Goal: Task Accomplishment & Management: Manage account settings

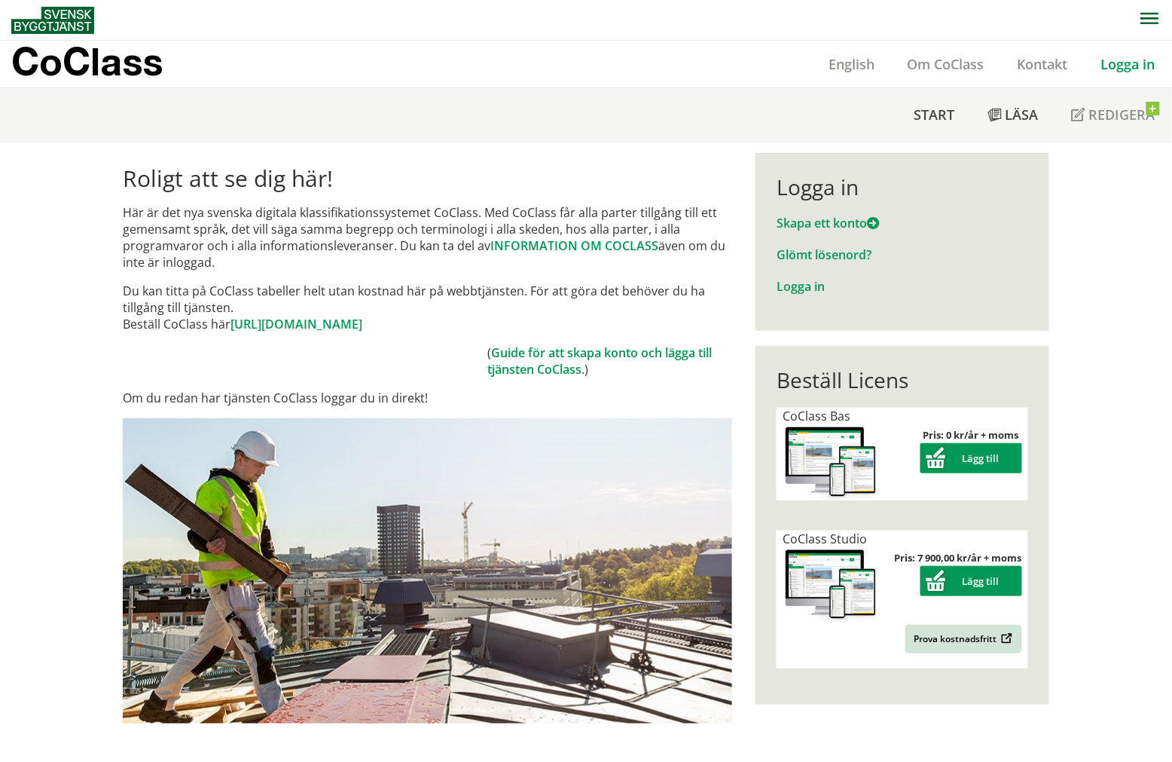
click at [1147, 57] on link "Logga in" at bounding box center [1128, 64] width 87 height 18
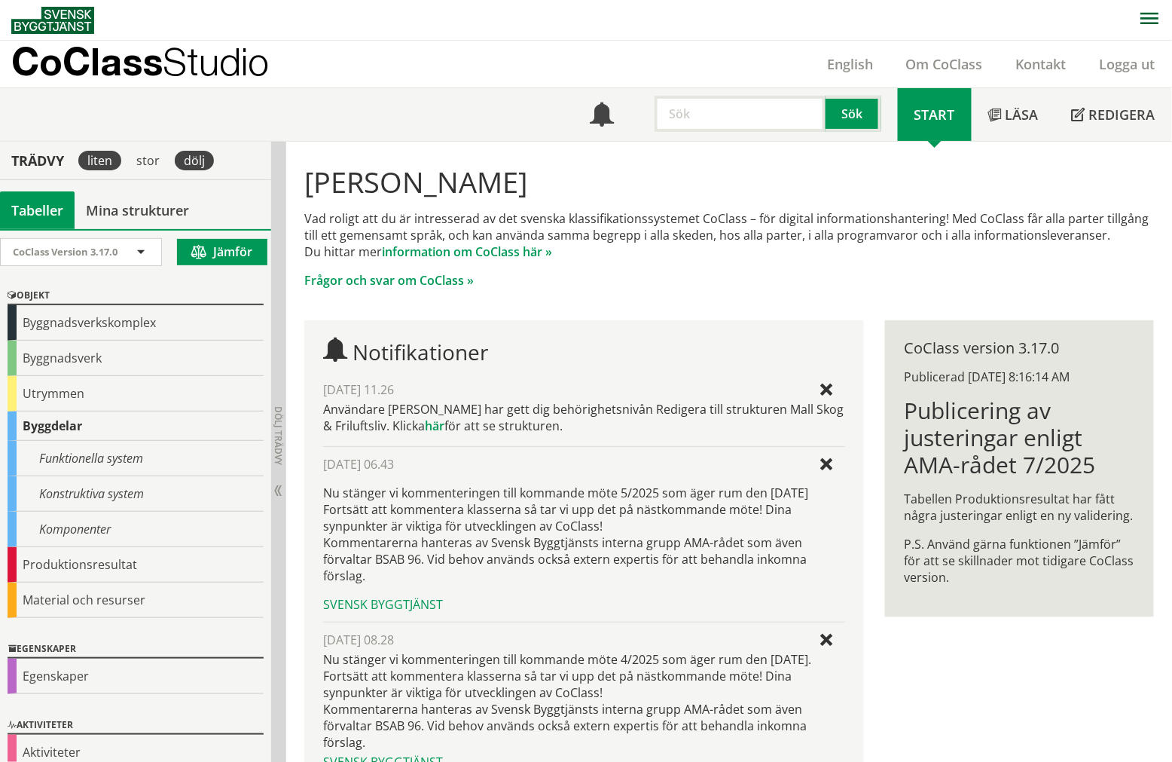
click at [199, 158] on div "dölj" at bounding box center [194, 161] width 39 height 20
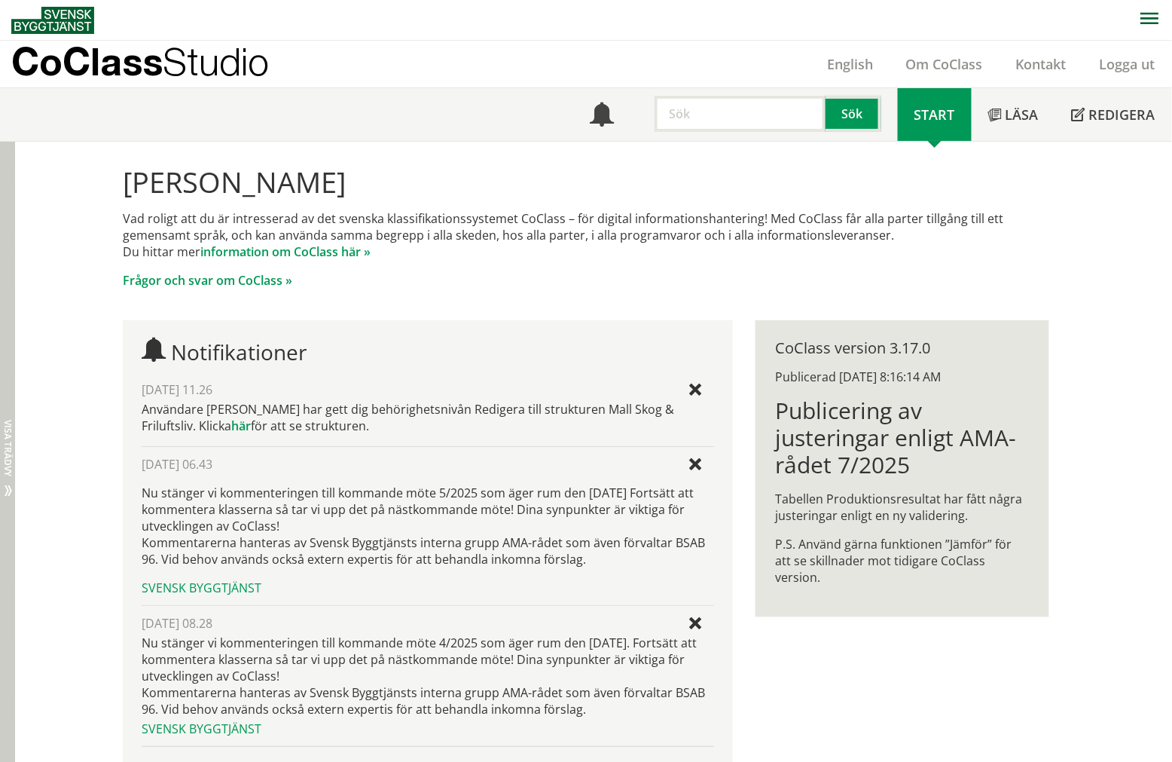
click at [5, 349] on div "Dölj trädvy Visa trädvy" at bounding box center [7, 490] width 15 height 697
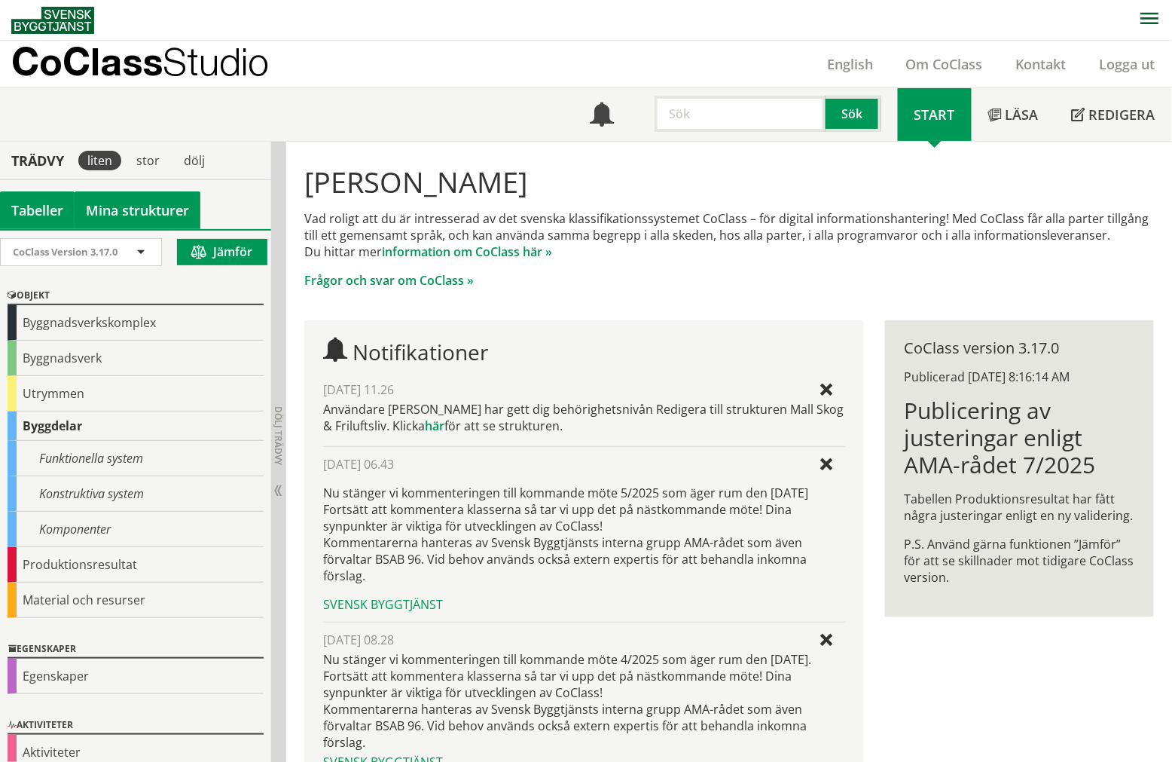
click at [113, 204] on link "Mina strukturer" at bounding box center [138, 210] width 126 height 38
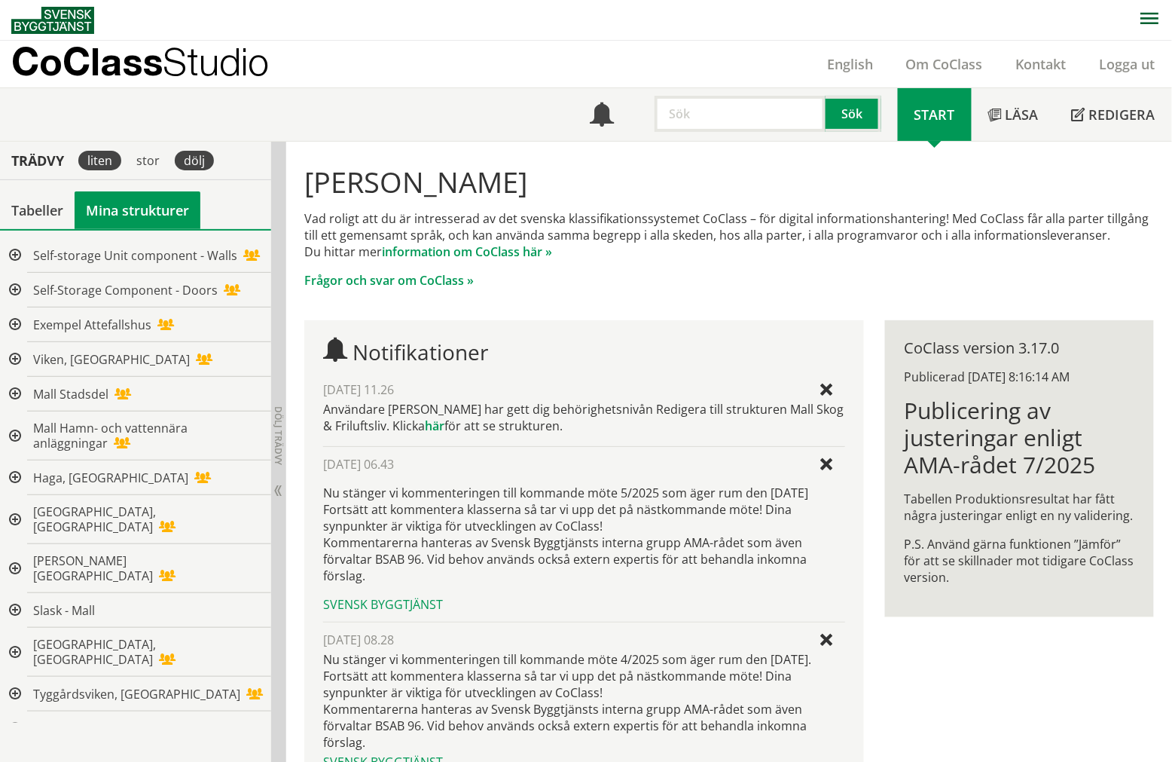
click at [212, 151] on div "dölj" at bounding box center [194, 161] width 45 height 38
click at [207, 154] on div "dölj" at bounding box center [194, 161] width 39 height 20
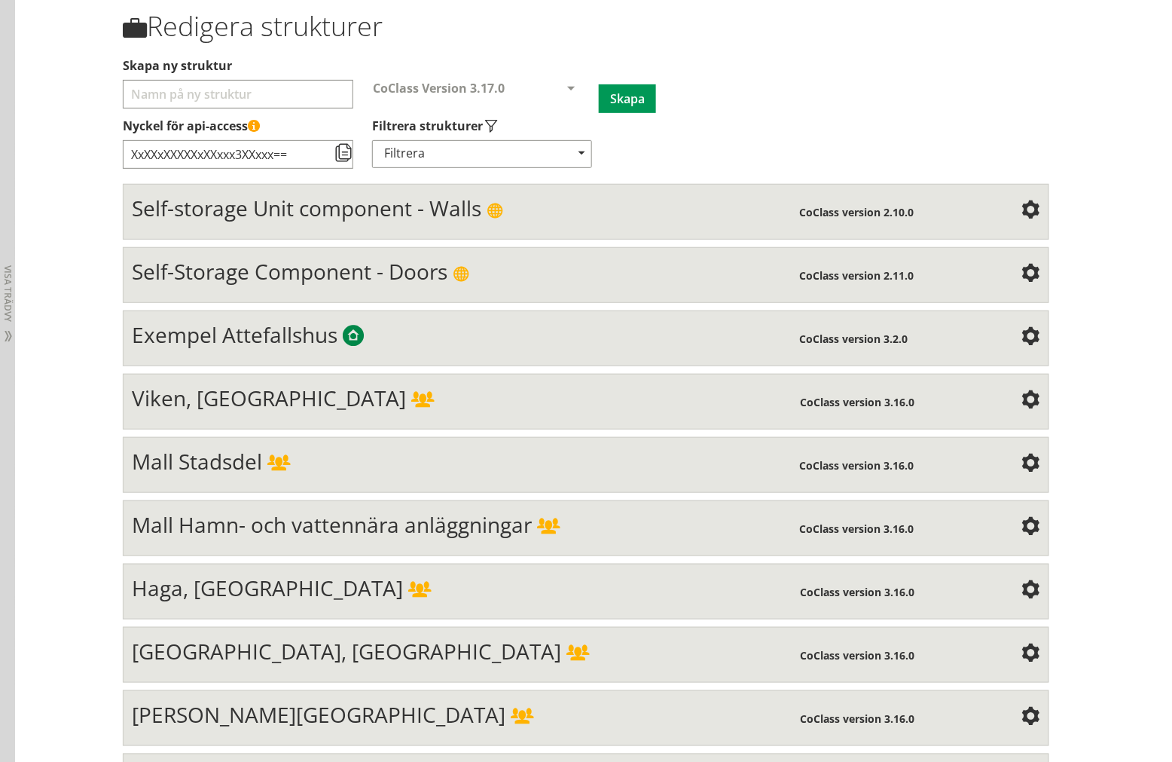
scroll to position [167, 0]
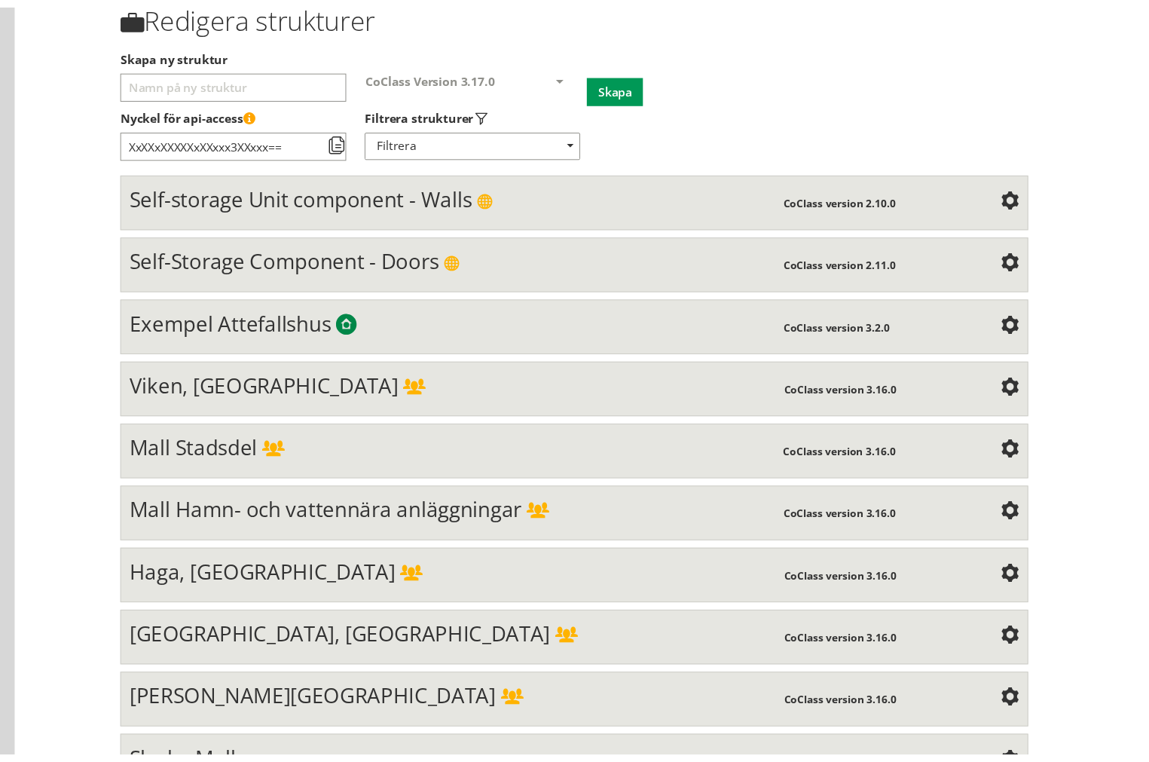
scroll to position [1900, 0]
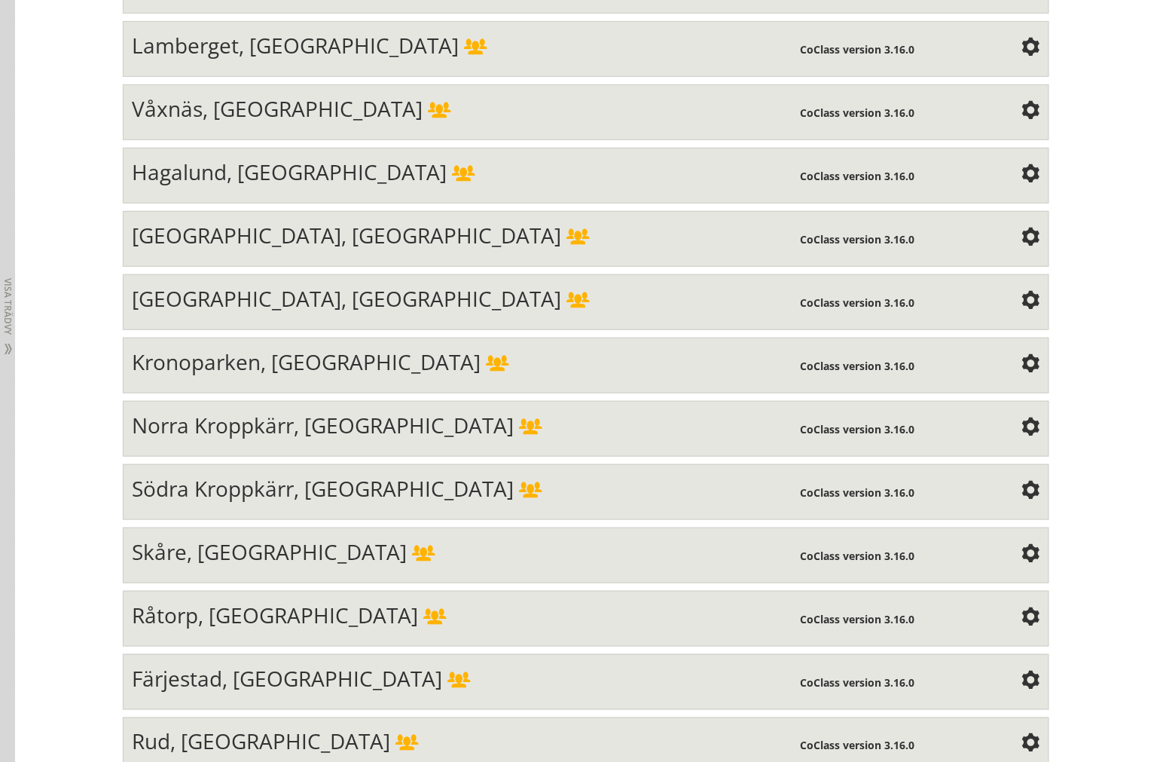
click at [281, 365] on span "Kronoparken, [GEOGRAPHIC_DATA]" at bounding box center [306, 361] width 349 height 29
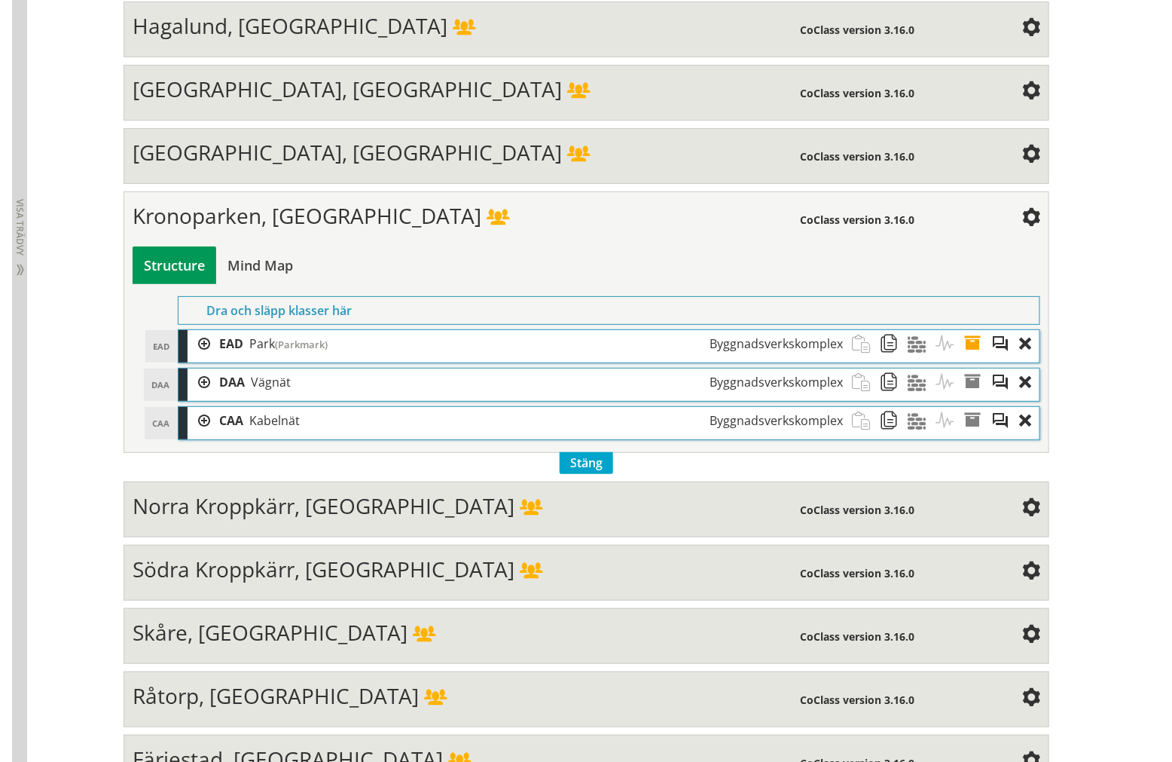
scroll to position [2067, 0]
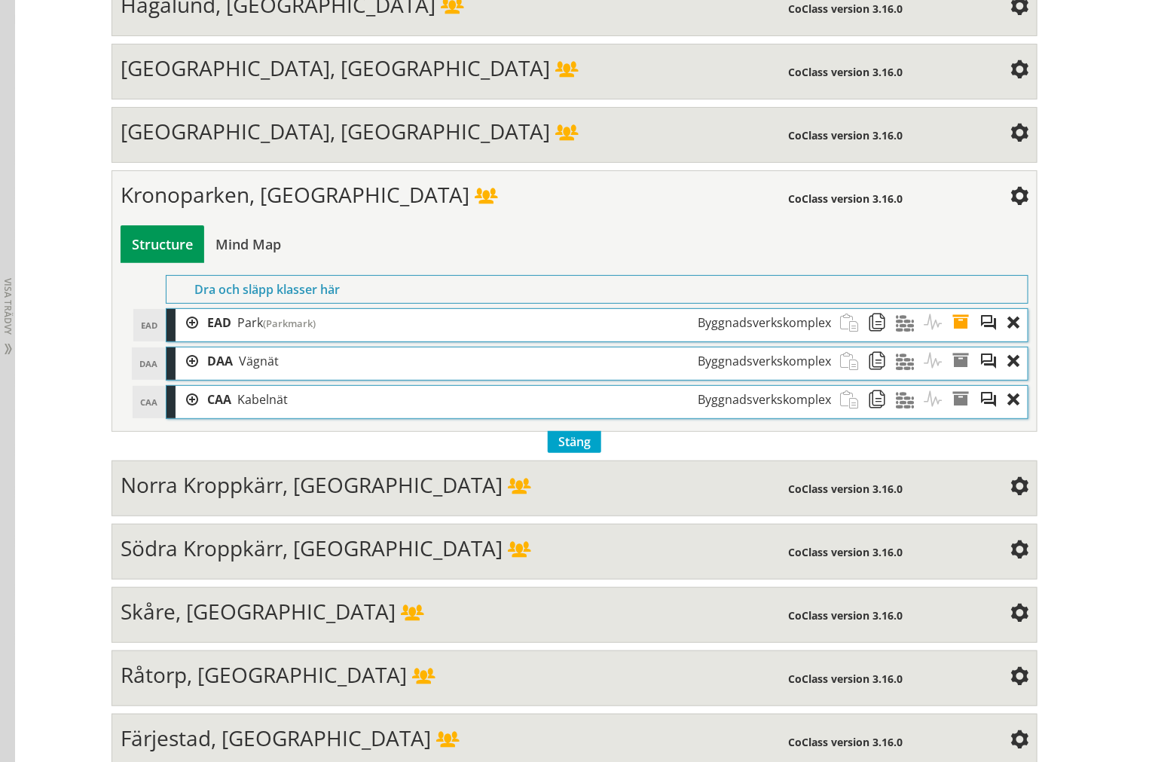
click at [181, 337] on div at bounding box center [187, 323] width 23 height 28
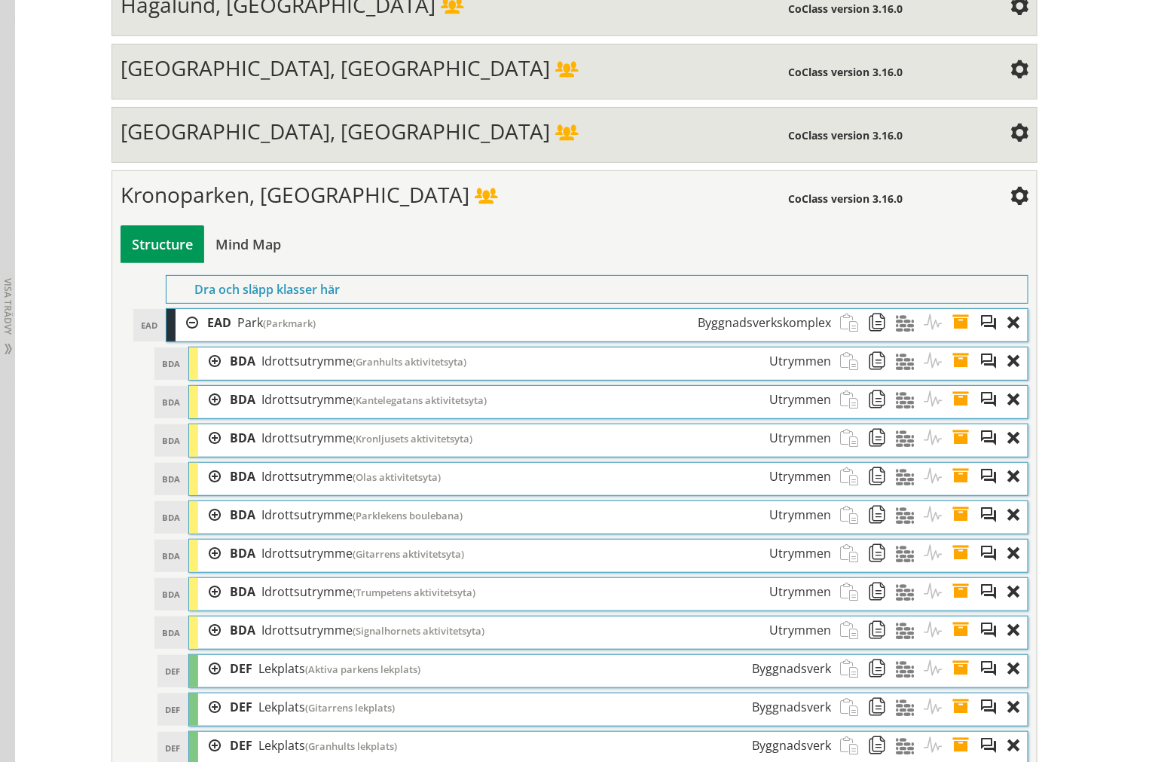
click at [179, 337] on div at bounding box center [187, 323] width 23 height 28
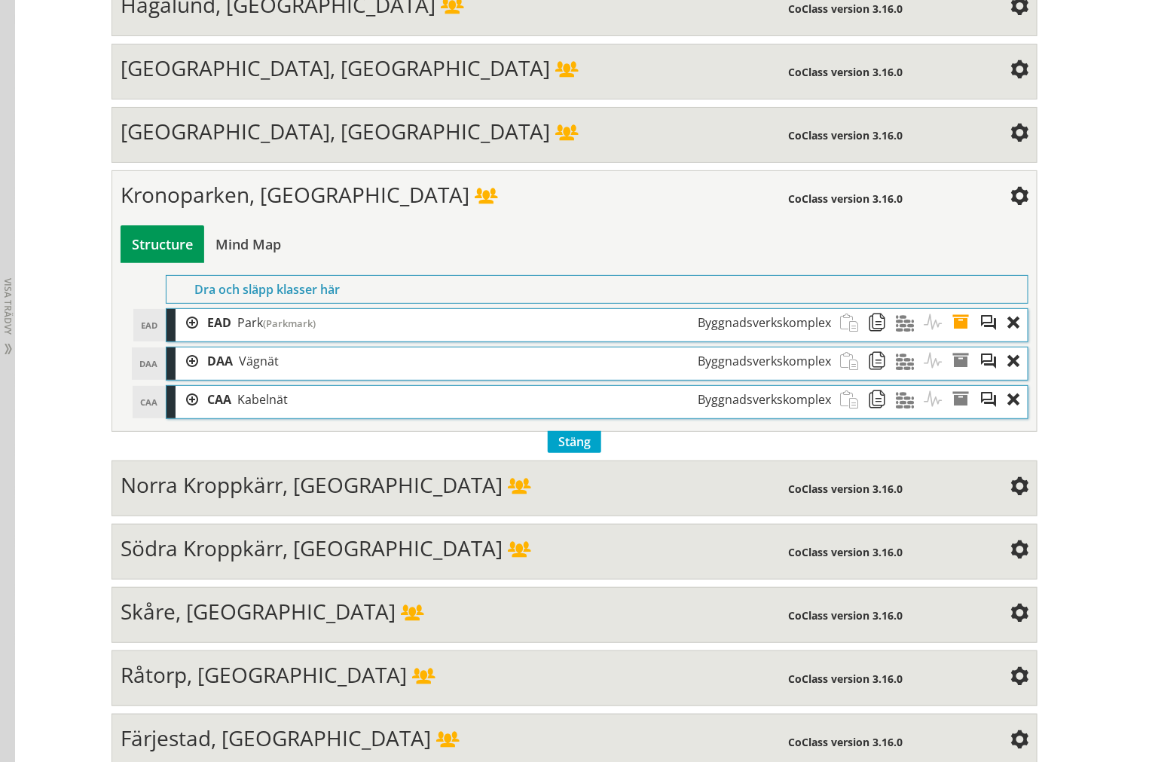
click at [188, 375] on div at bounding box center [187, 361] width 23 height 28
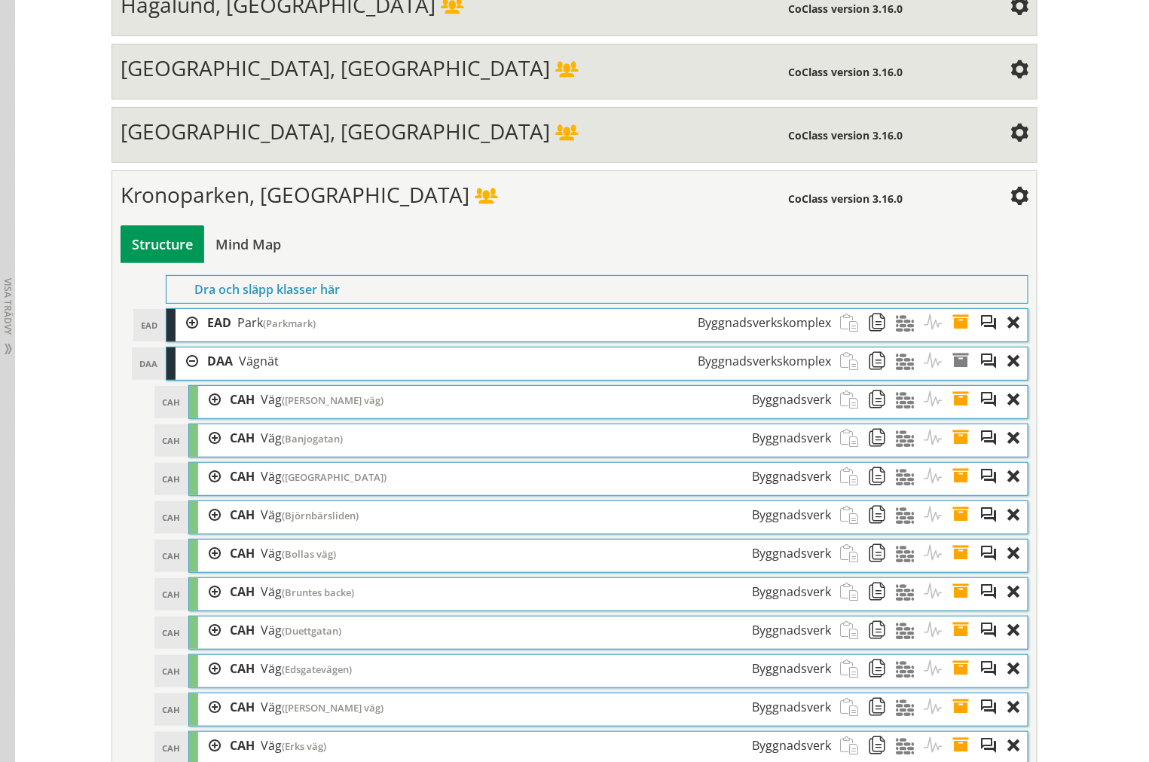
click at [184, 375] on div at bounding box center [187, 361] width 23 height 28
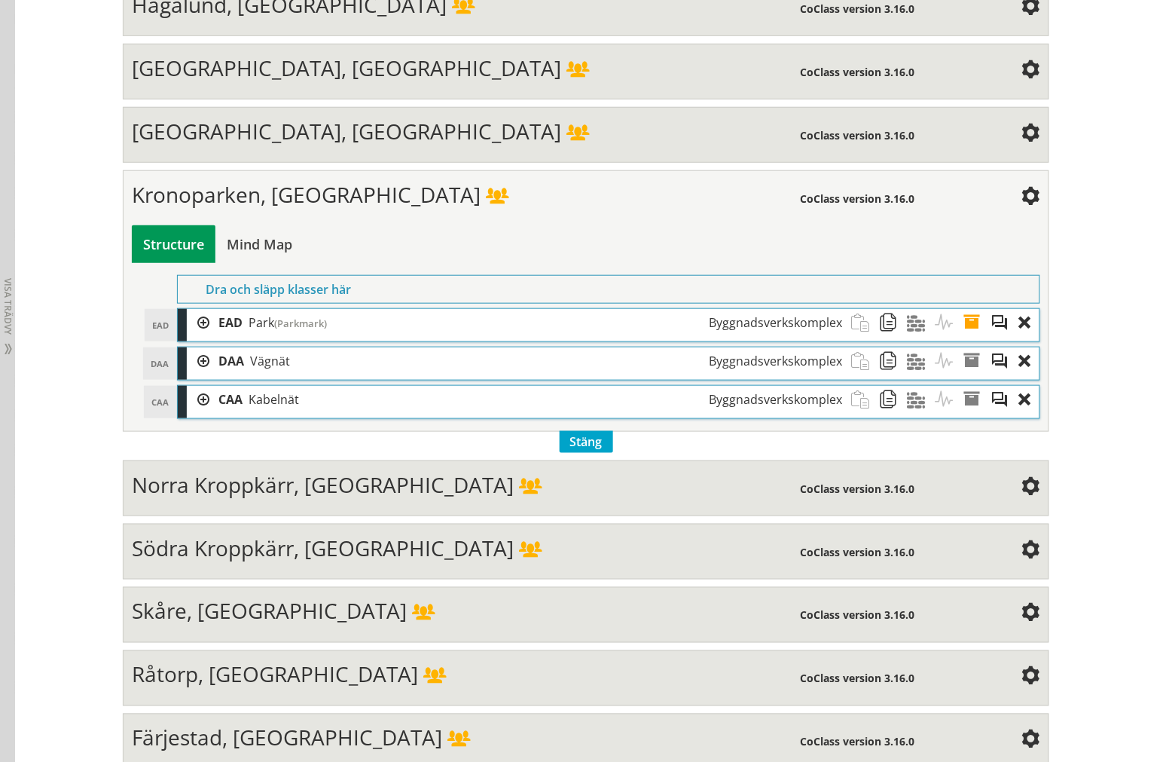
click at [192, 337] on div at bounding box center [198, 323] width 23 height 28
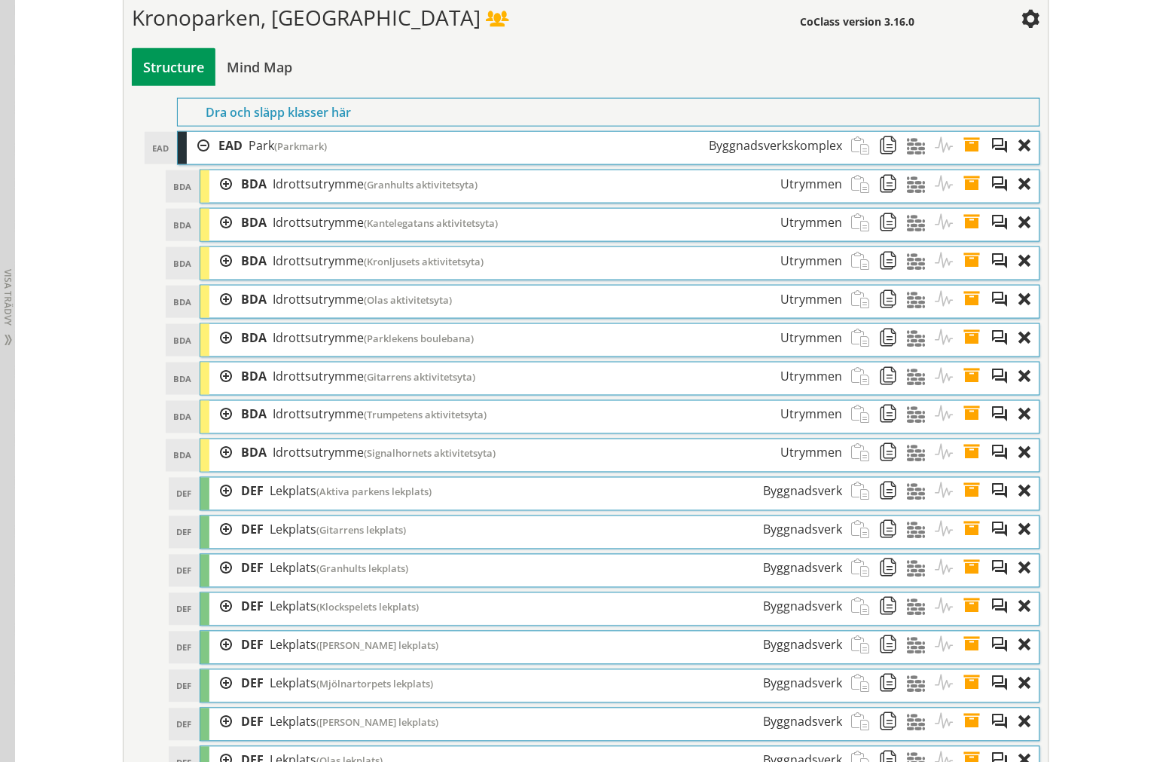
scroll to position [2234, 0]
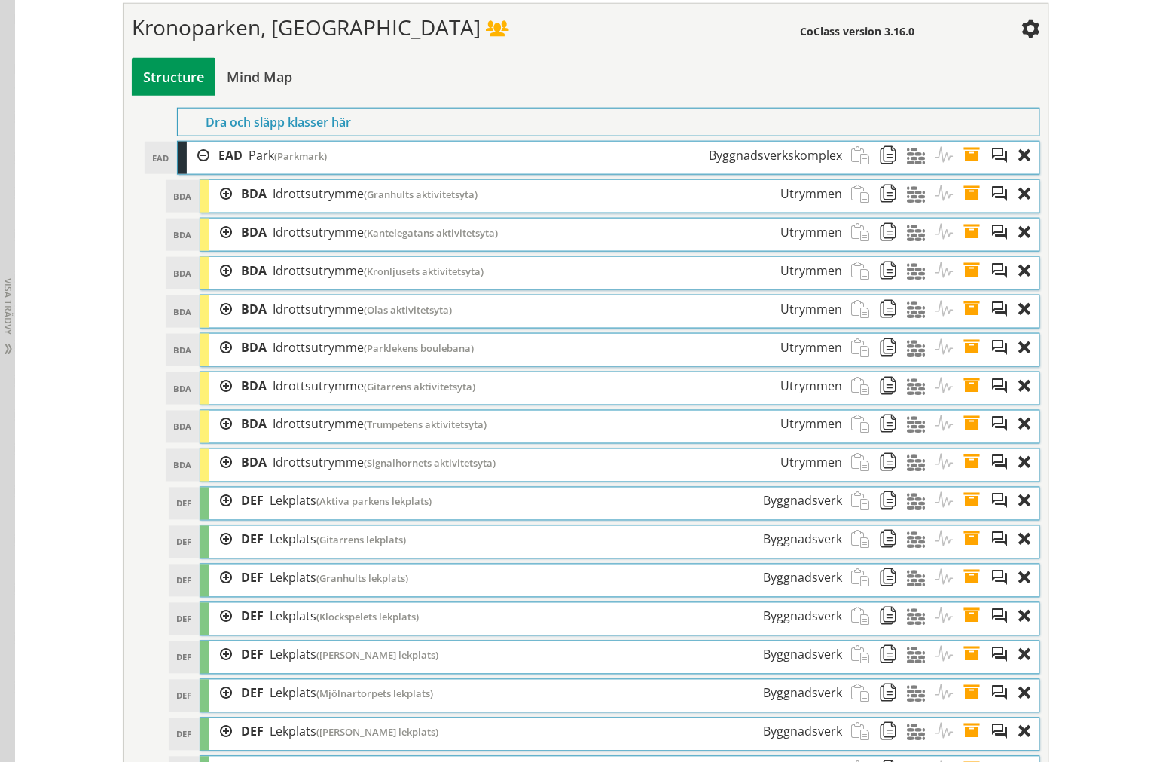
click at [192, 170] on div at bounding box center [198, 156] width 23 height 28
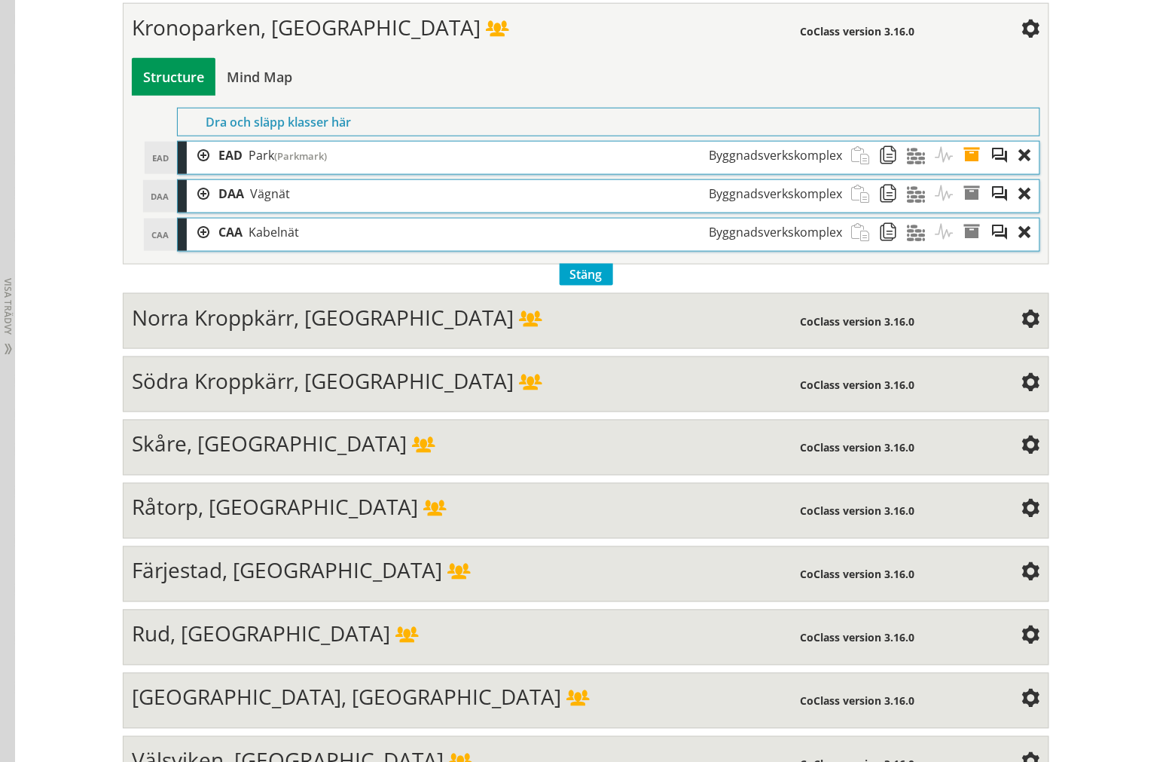
click at [196, 208] on div at bounding box center [198, 194] width 23 height 28
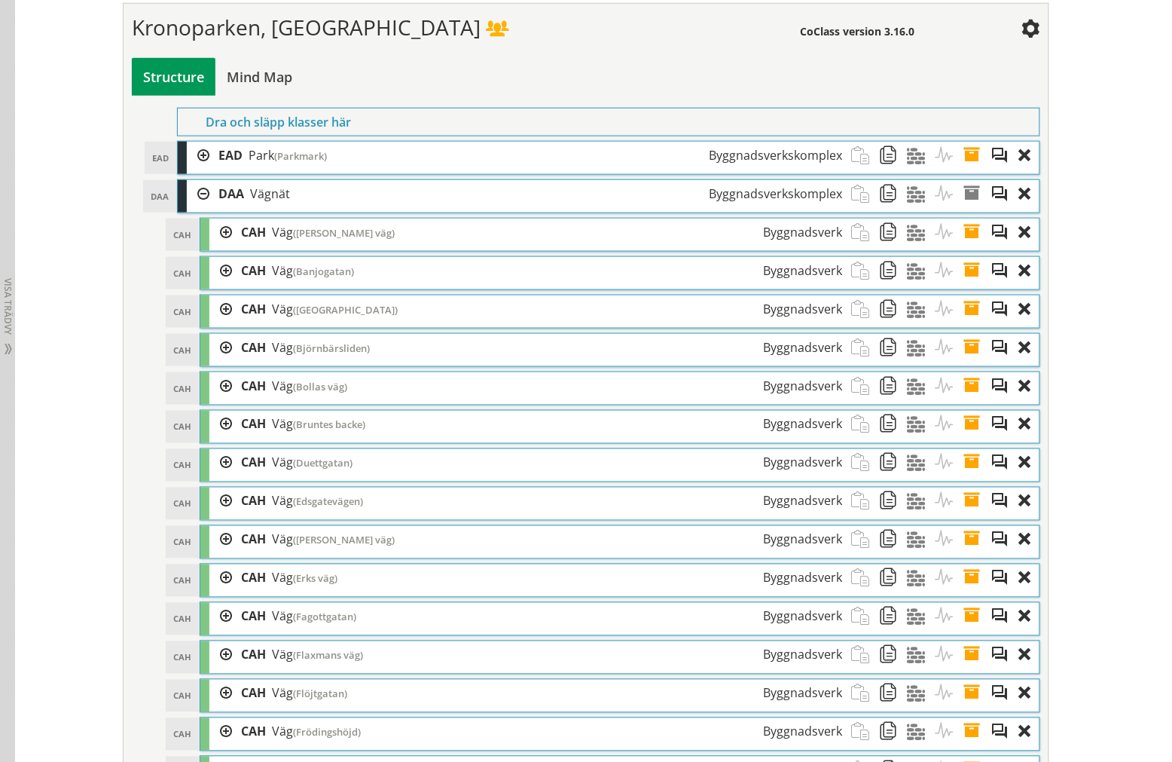
click at [196, 208] on div at bounding box center [198, 194] width 23 height 28
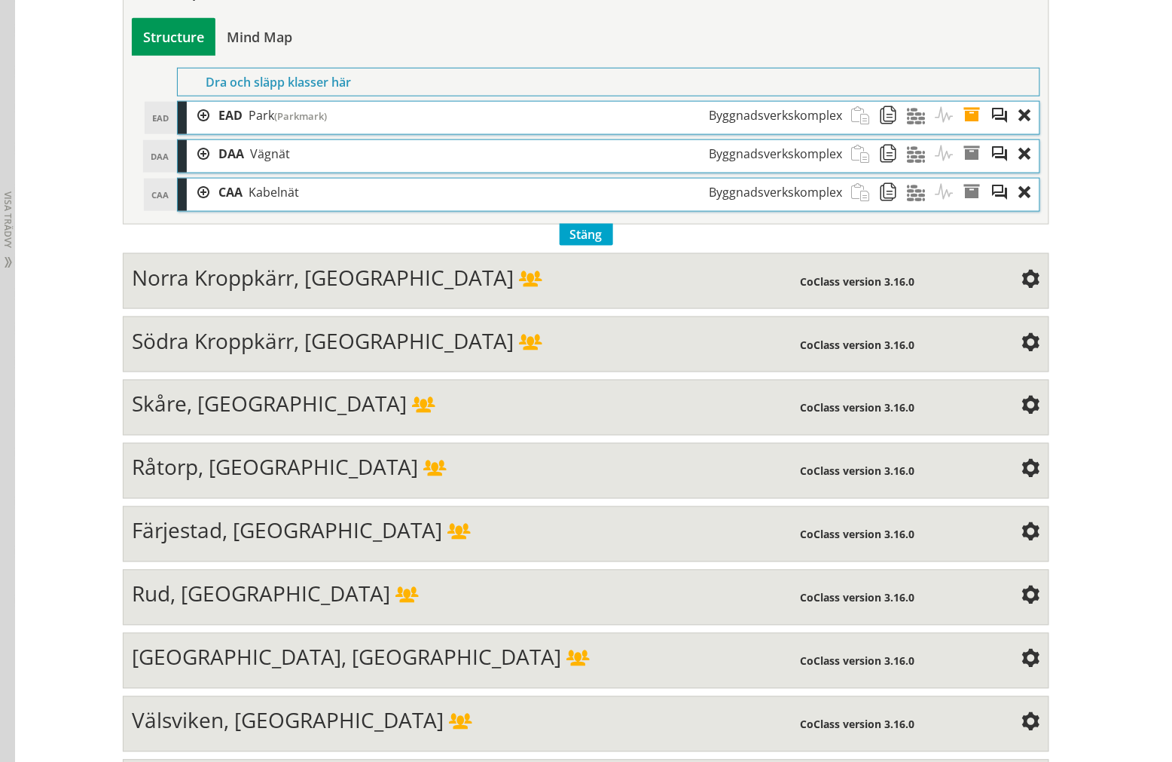
scroll to position [2151, 0]
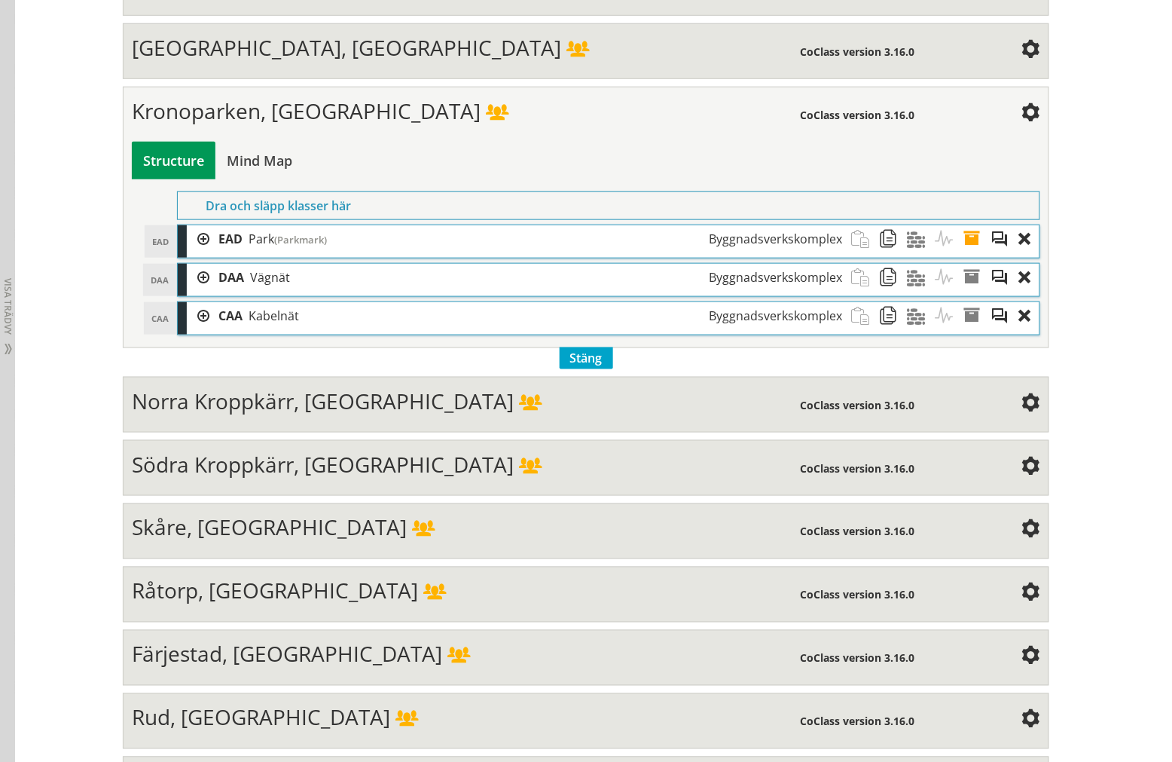
click at [445, 127] on div "Kronoparken, [GEOGRAPHIC_DATA]" at bounding box center [466, 113] width 668 height 30
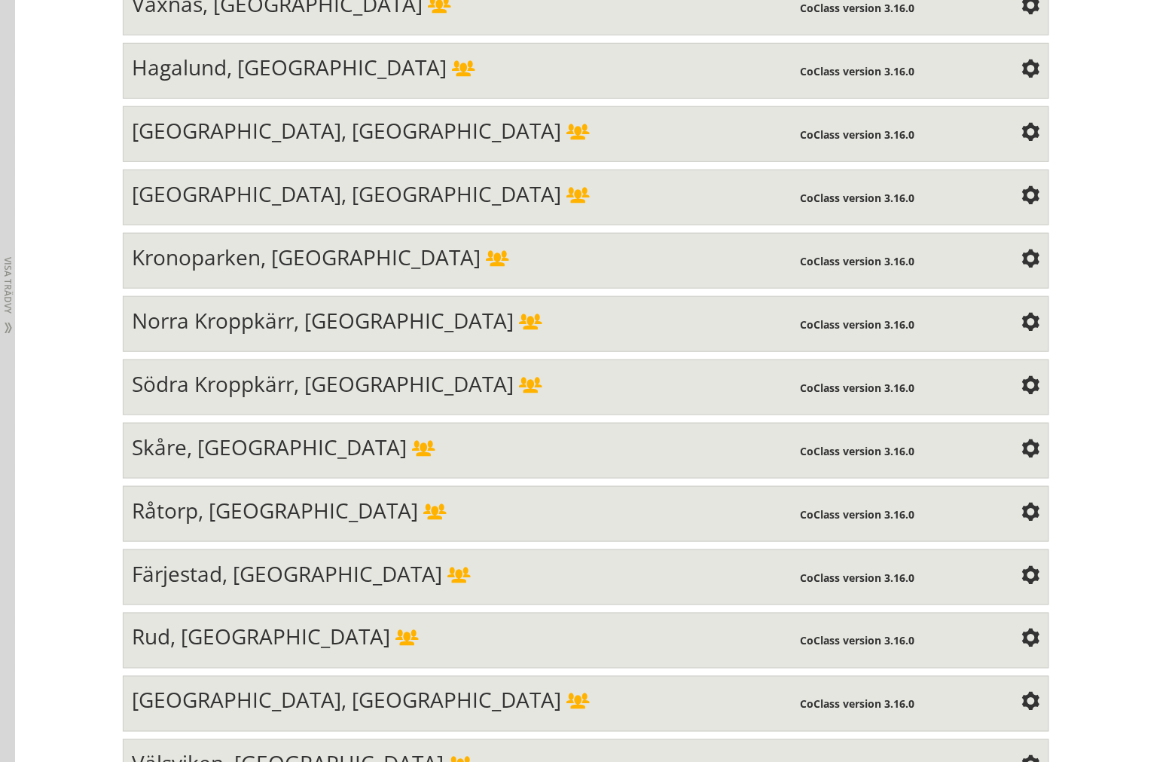
scroll to position [1983, 0]
